Goal: Information Seeking & Learning: Learn about a topic

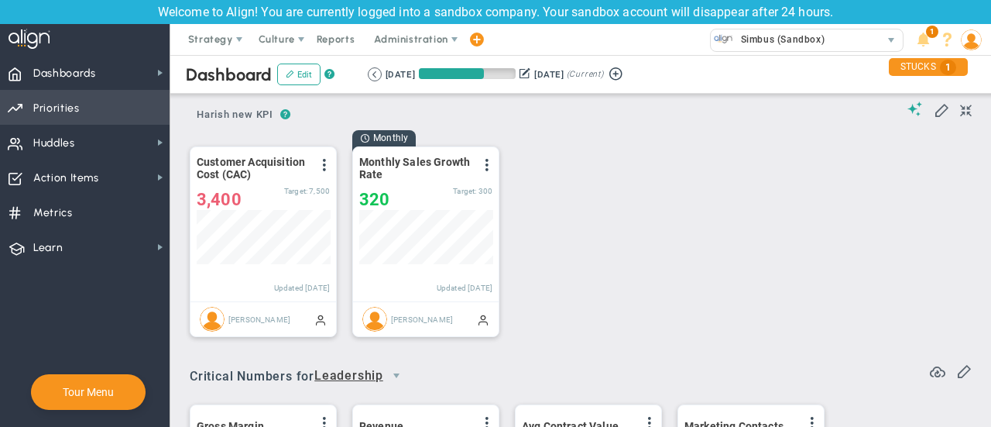
click at [68, 112] on span "Priorities" at bounding box center [56, 108] width 46 height 33
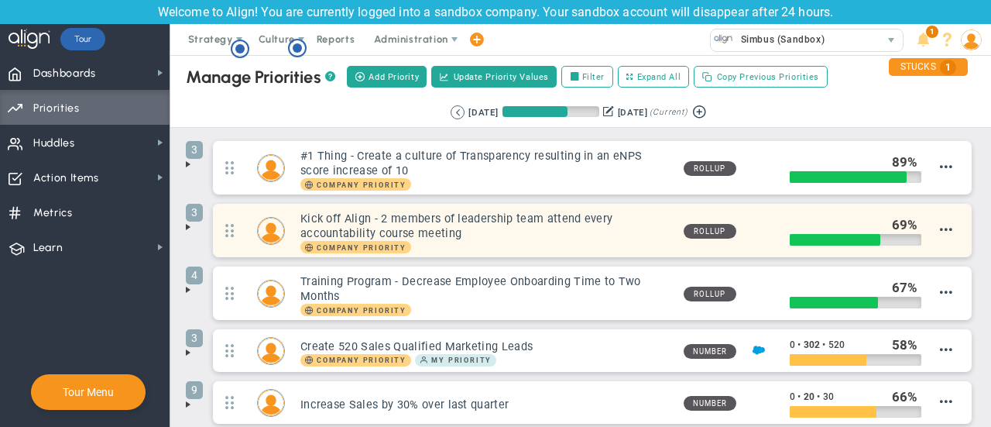
scroll to position [246, 0]
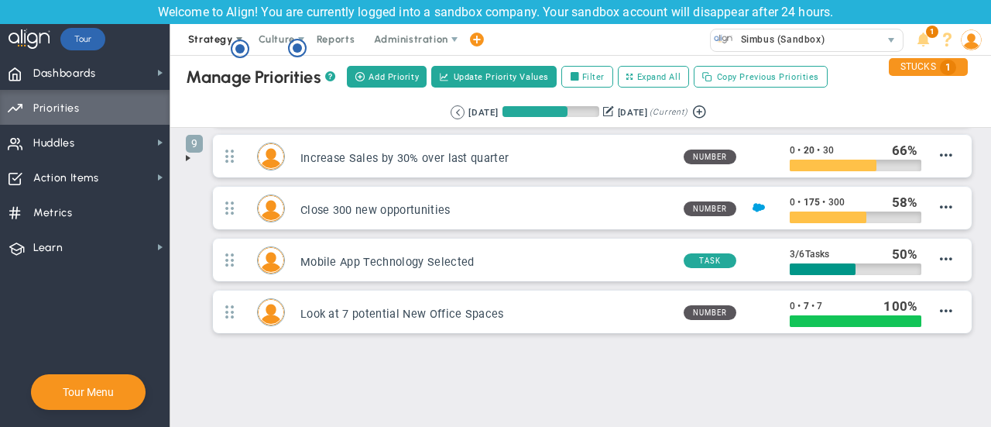
click at [234, 34] on span at bounding box center [239, 39] width 12 height 12
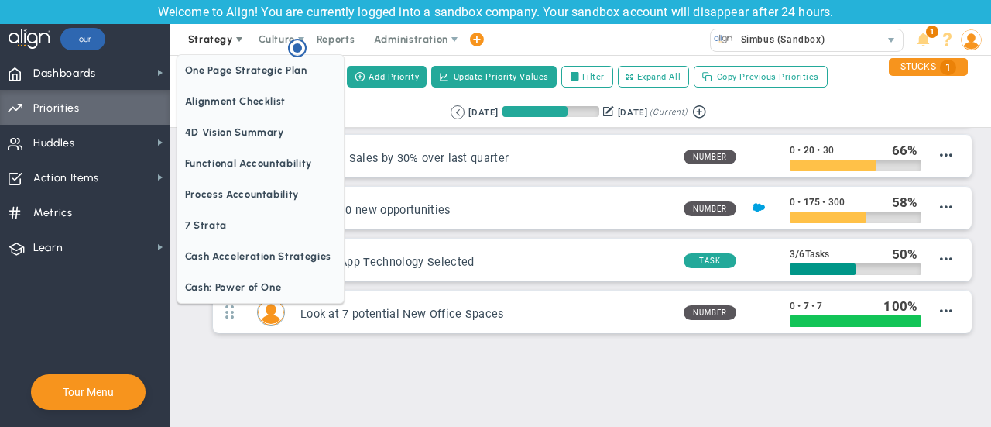
scroll to position [0, 0]
click at [247, 74] on span "One Page Strategic Plan" at bounding box center [260, 70] width 166 height 31
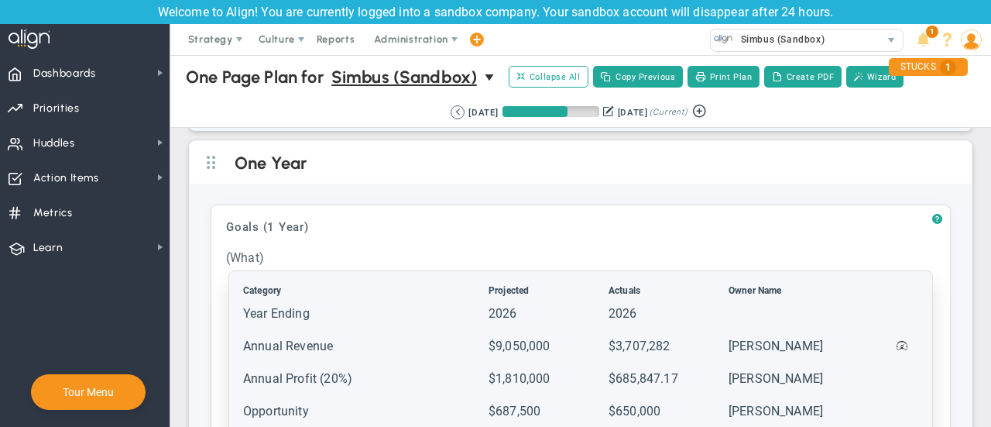
scroll to position [1406, 0]
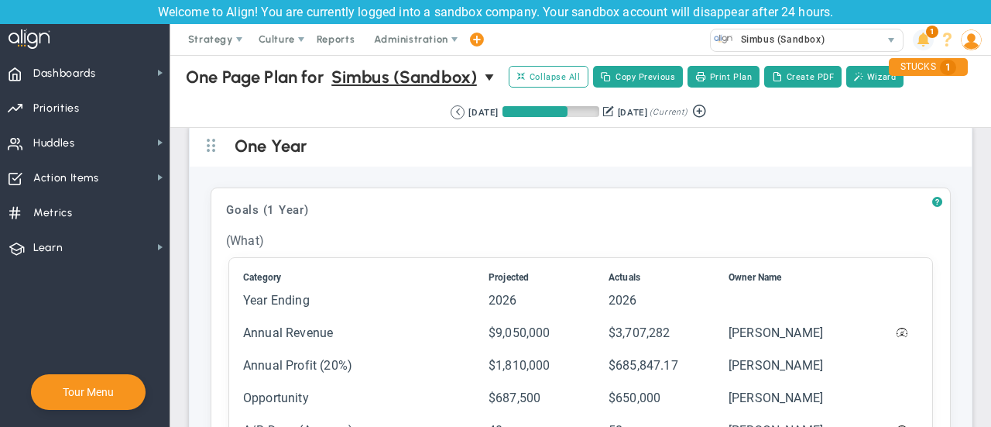
click at [929, 42] on span at bounding box center [923, 39] width 21 height 21
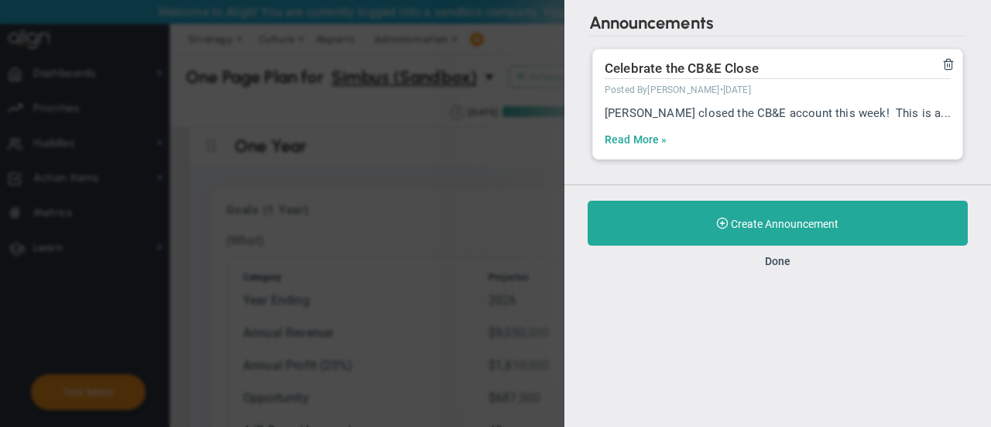
click at [640, 137] on link "Read More »" at bounding box center [636, 139] width 63 height 15
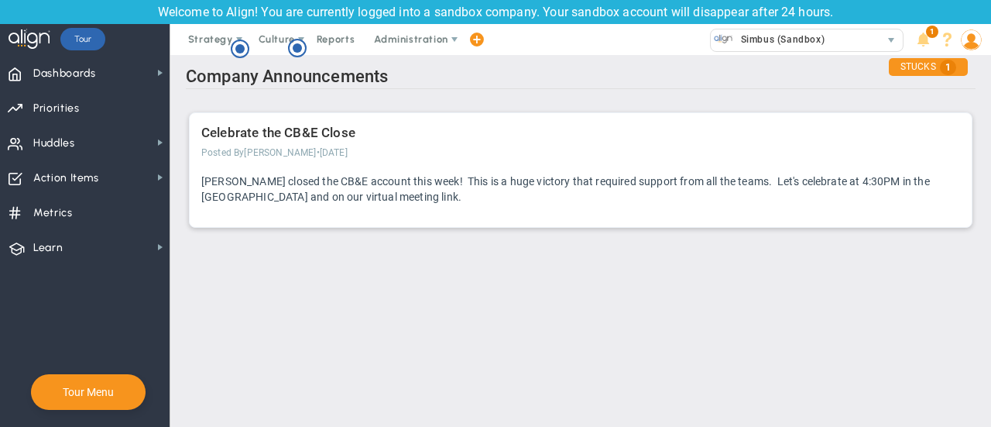
click at [561, 162] on div "Celebrate the CB&E Close Posted By [PERSON_NAME] • [DATE] [PERSON_NAME] closed …" at bounding box center [581, 170] width 782 height 114
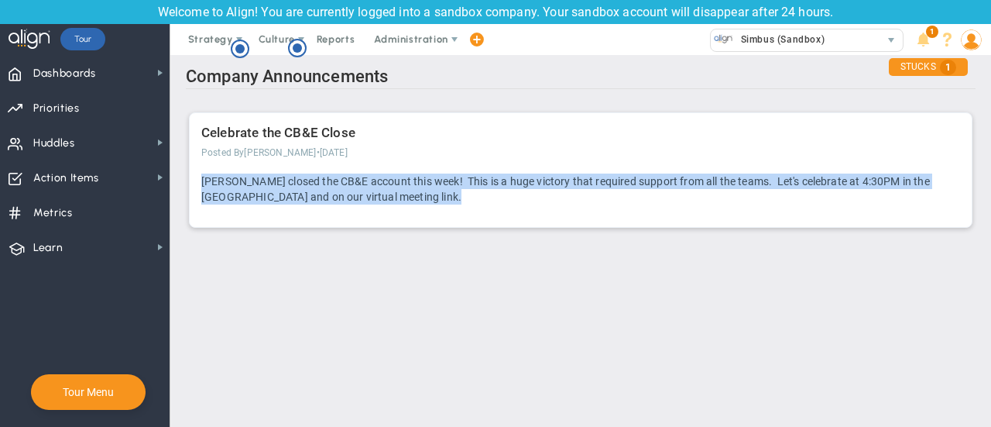
click at [561, 162] on div "Celebrate the CB&E Close Posted By [PERSON_NAME] • [DATE] [PERSON_NAME] closed …" at bounding box center [581, 170] width 782 height 114
click at [583, 180] on p "[PERSON_NAME] closed the CB&E account this week! This is a huge victory that re…" at bounding box center [580, 188] width 759 height 31
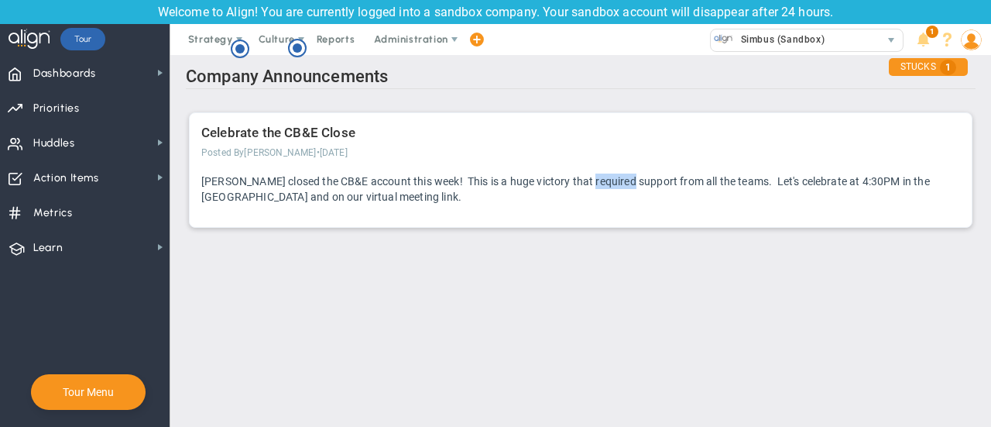
click at [583, 180] on p "[PERSON_NAME] closed the CB&E account this week! This is a huge victory that re…" at bounding box center [580, 188] width 759 height 31
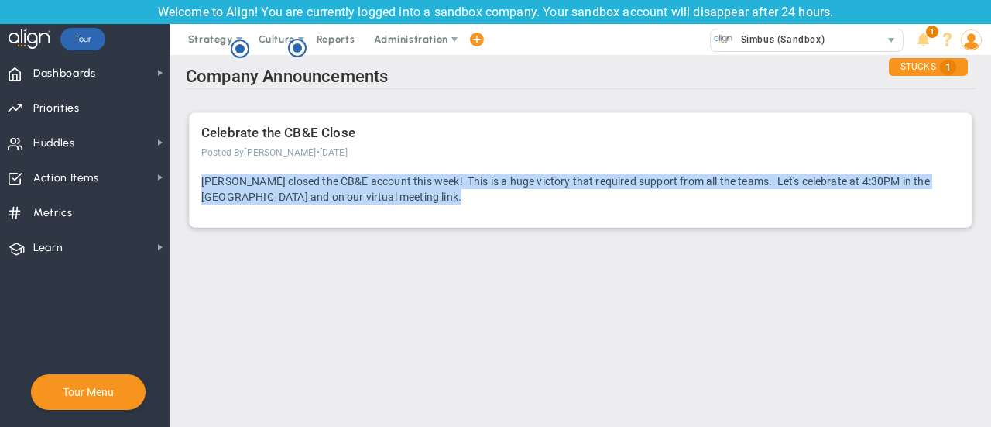
click at [583, 180] on p "[PERSON_NAME] closed the CB&E account this week! This is a huge victory that re…" at bounding box center [580, 188] width 759 height 31
click at [578, 205] on div "Celebrate the CB&E Close Posted By [PERSON_NAME] • [DATE] [PERSON_NAME] closed …" at bounding box center [581, 170] width 782 height 114
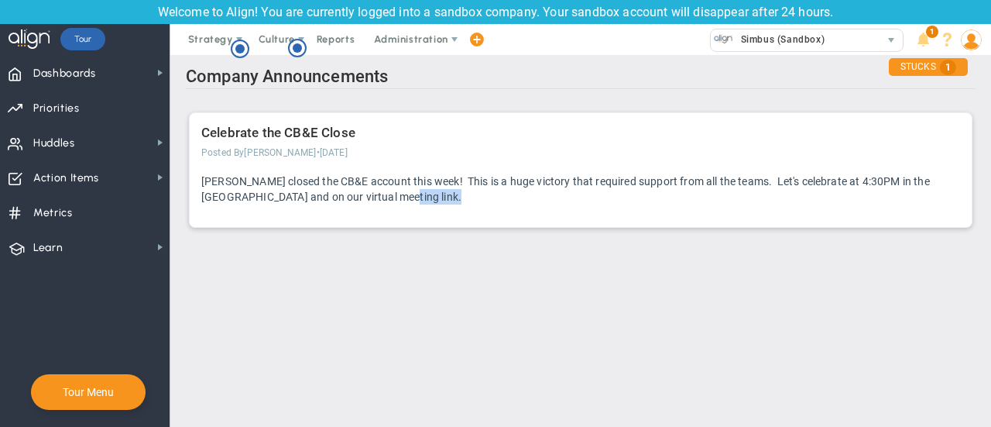
click at [578, 205] on div "Celebrate the CB&E Close Posted By [PERSON_NAME] • [DATE] [PERSON_NAME] closed …" at bounding box center [581, 170] width 782 height 114
click at [234, 43] on icon "Hotspot (open by clicking or pressing space/enter)" at bounding box center [240, 48] width 19 height 19
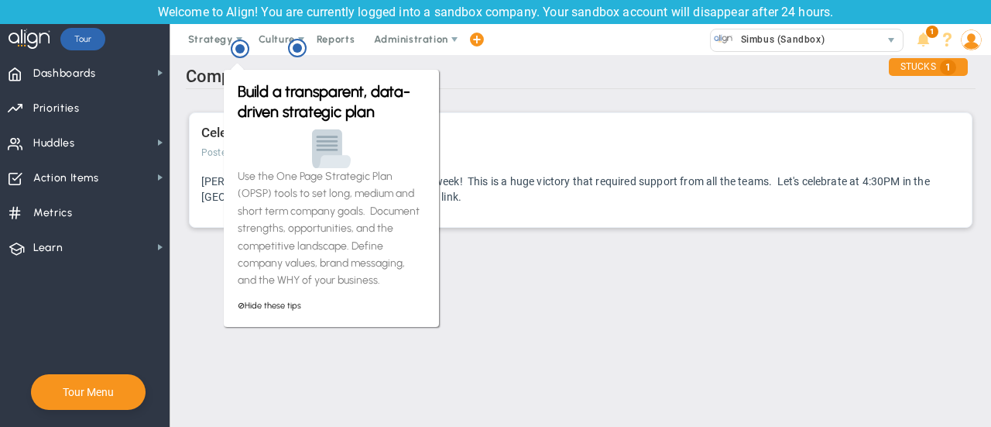
click at [312, 192] on p "Use the One Page Strategic Plan (OPSP) tools to set long, medium and short term…" at bounding box center [331, 229] width 187 height 122
click at [335, 112] on h3 "Build a transparent, data-driven strategic plan" at bounding box center [331, 101] width 187 height 40
click at [290, 304] on link "⊘ Hide these tips" at bounding box center [269, 305] width 63 height 10
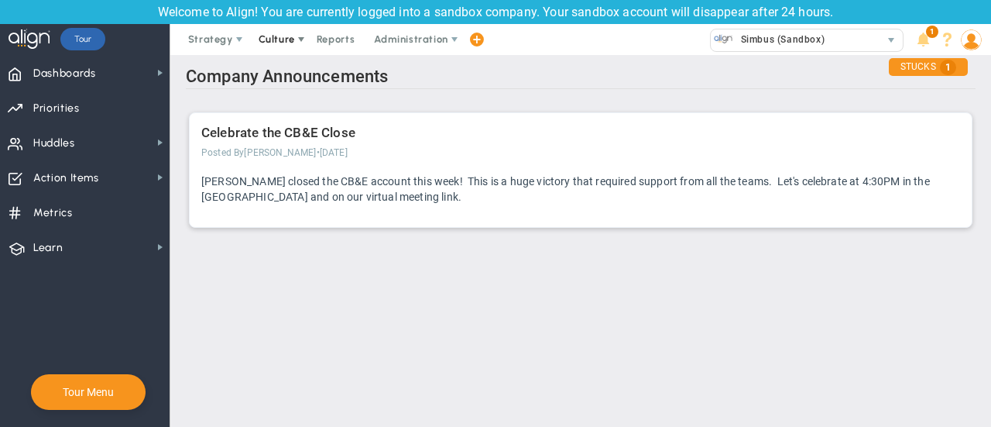
click at [283, 29] on span "Culture" at bounding box center [278, 39] width 62 height 31
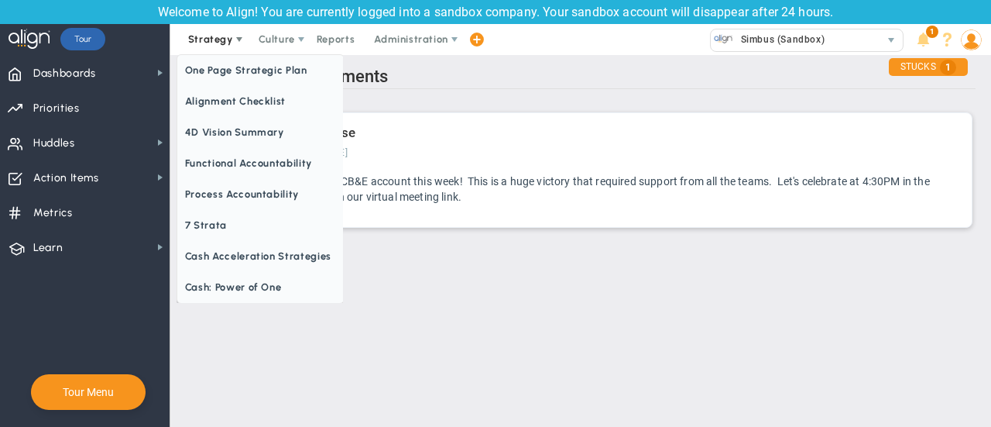
click at [217, 38] on span "Strategy" at bounding box center [210, 39] width 45 height 12
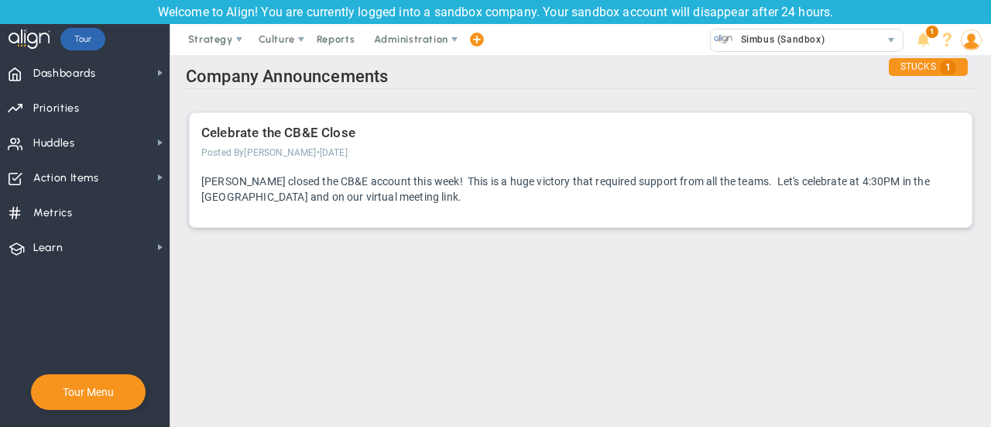
click at [215, 15] on div "Welcome to Align! You are currently logged into a sandbox company. Your sandbox…" at bounding box center [495, 12] width 991 height 24
click at [226, 33] on span "Strategy" at bounding box center [210, 39] width 45 height 12
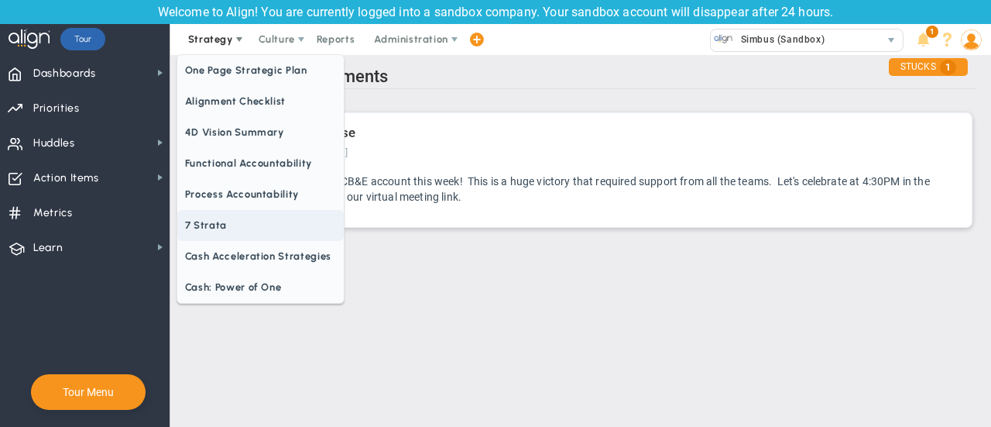
click at [266, 224] on span "7 Strata" at bounding box center [260, 225] width 166 height 31
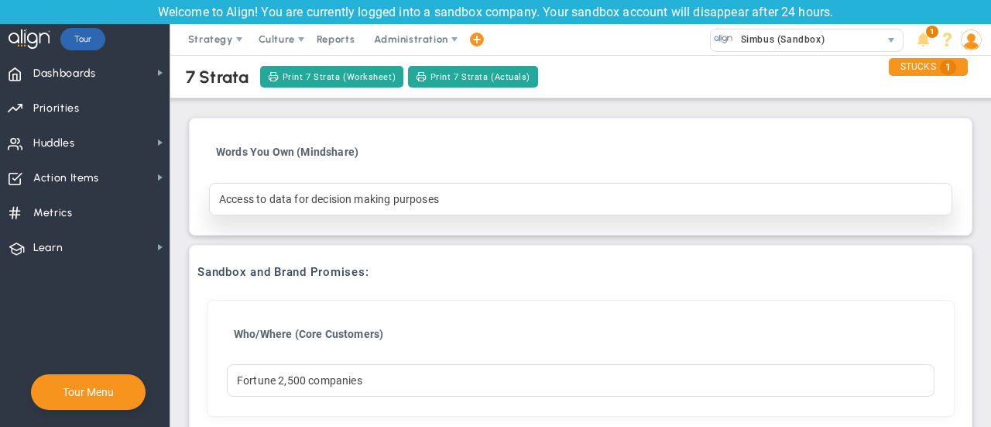
click at [387, 211] on div "Access to data for decision making purposes" at bounding box center [580, 199] width 743 height 33
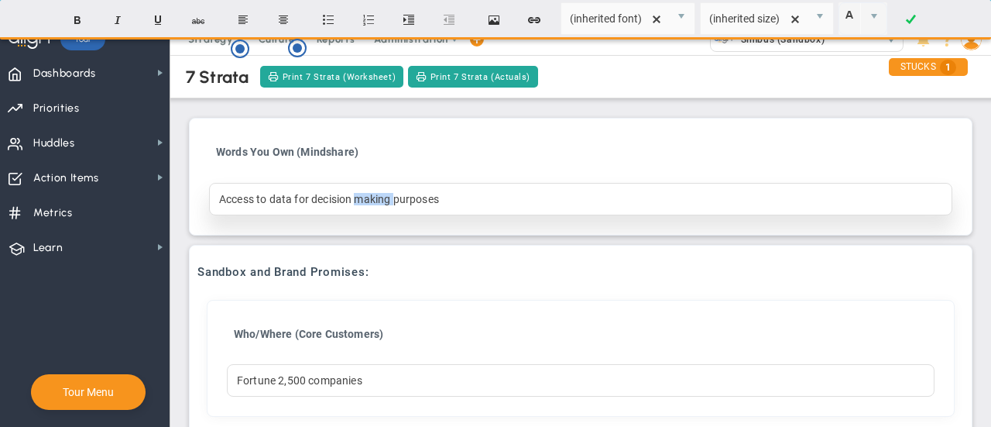
click at [387, 211] on div "Access to data for decision making purposes" at bounding box center [580, 199] width 743 height 33
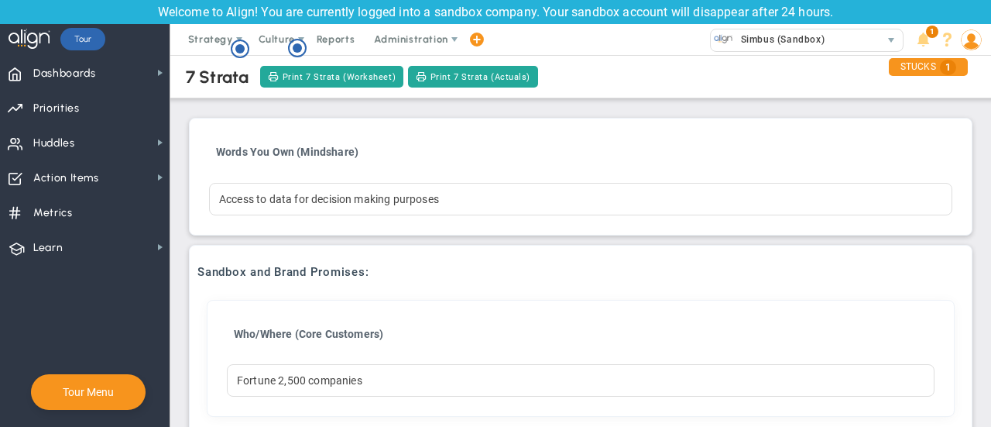
drag, startPoint x: 427, startPoint y: 280, endPoint x: 341, endPoint y: 262, distance: 87.6
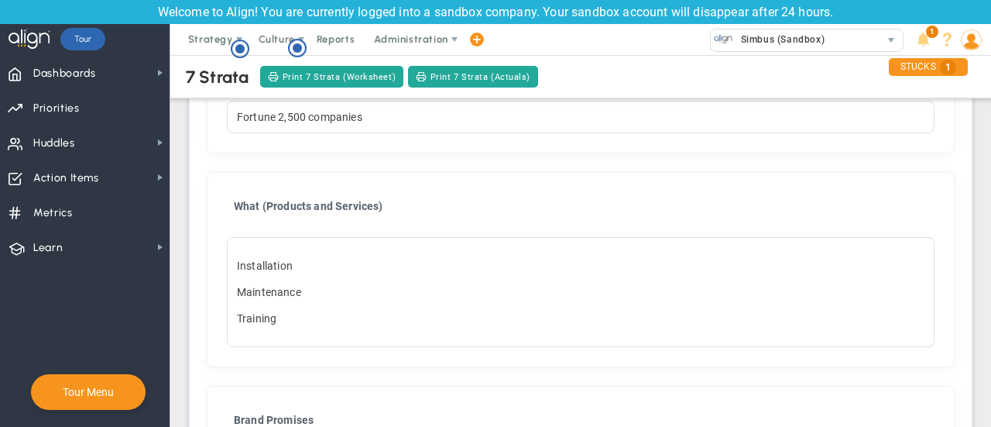
scroll to position [264, 0]
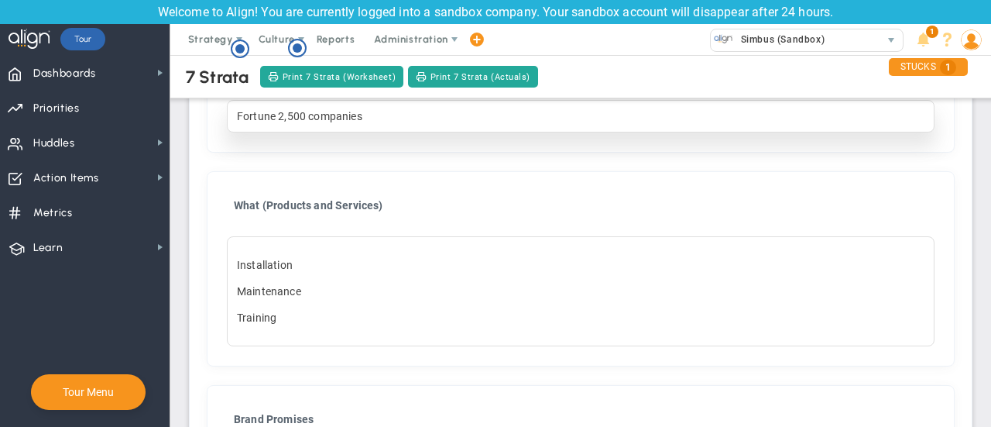
click at [286, 117] on div "Fortune 2,500 companies" at bounding box center [581, 116] width 708 height 33
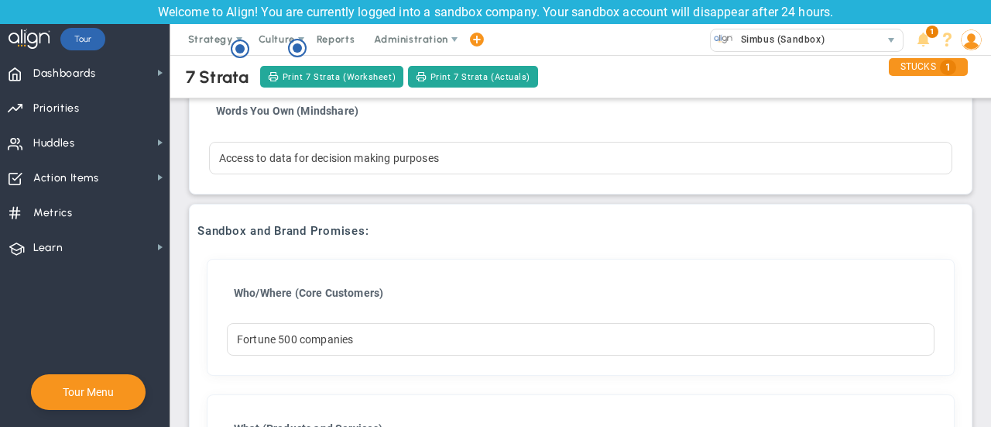
scroll to position [0, 0]
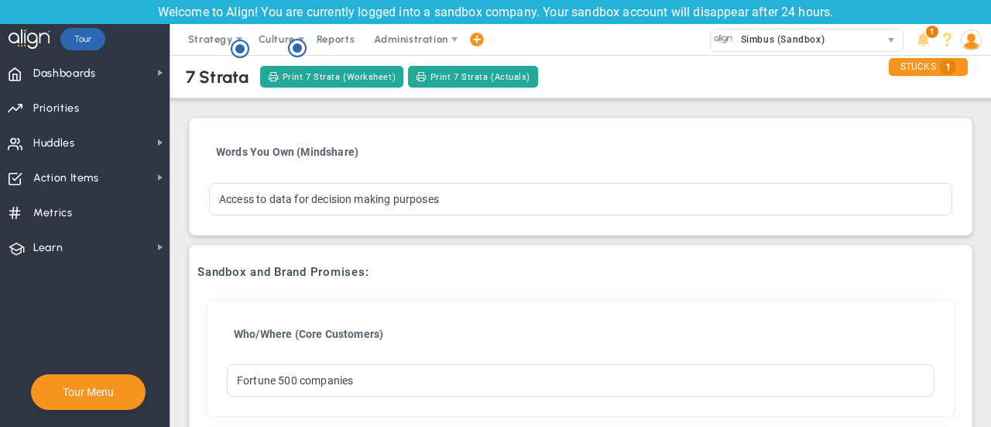
drag, startPoint x: 347, startPoint y: 2, endPoint x: 906, endPoint y: 225, distance: 601.9
click at [906, 225] on div "Words You Own (Mindshare) Click to add header Words You Own (Mindshare) Access …" at bounding box center [580, 176] width 767 height 101
